Goal: Task Accomplishment & Management: Manage account settings

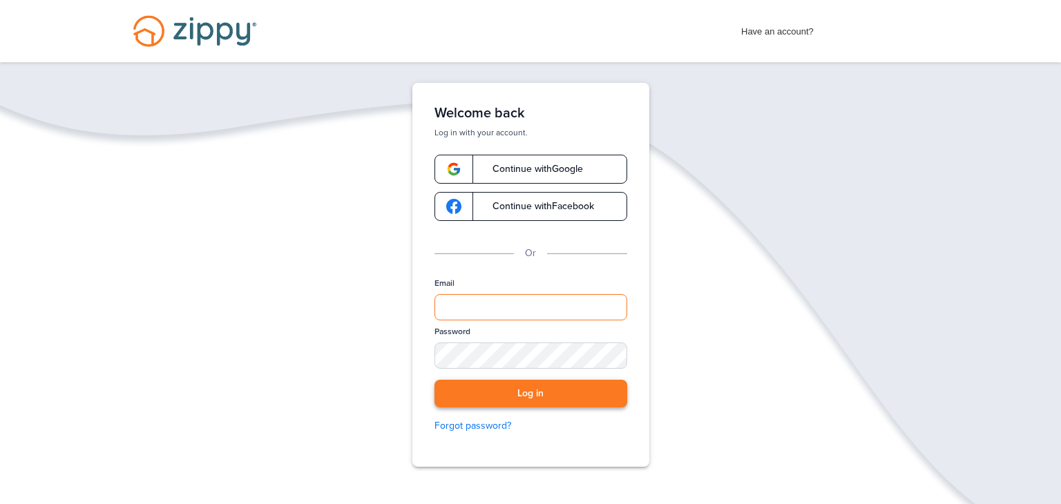
type input "**********"
click at [511, 395] on button "Log in" at bounding box center [531, 394] width 193 height 28
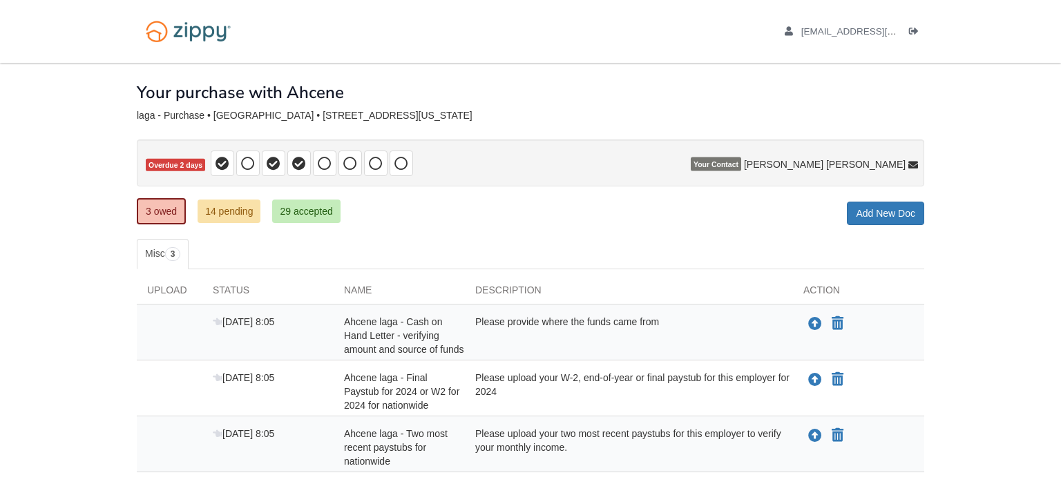
click at [998, 295] on body "[EMAIL_ADDRESS][DOMAIN_NAME] Logout" at bounding box center [530, 292] width 1061 height 584
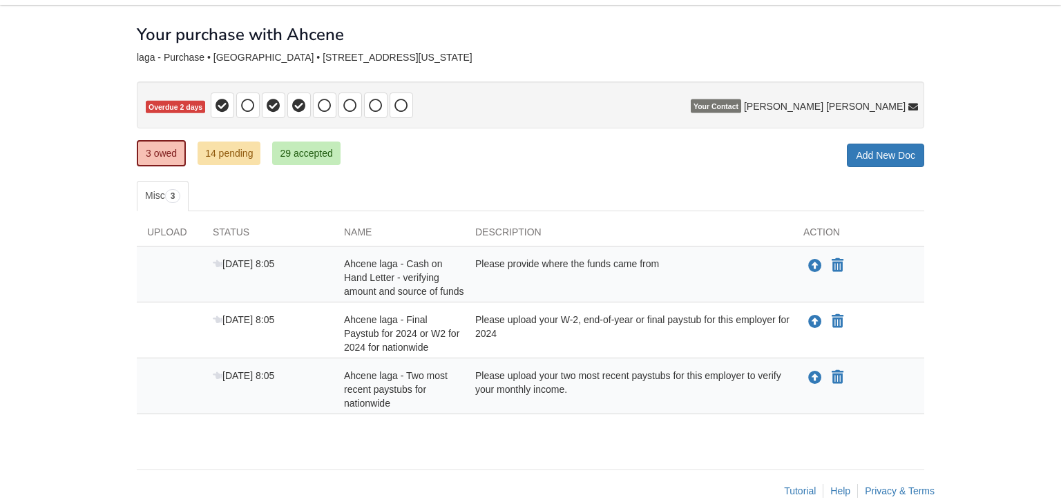
scroll to position [77, 0]
